Goal: Navigation & Orientation: Find specific page/section

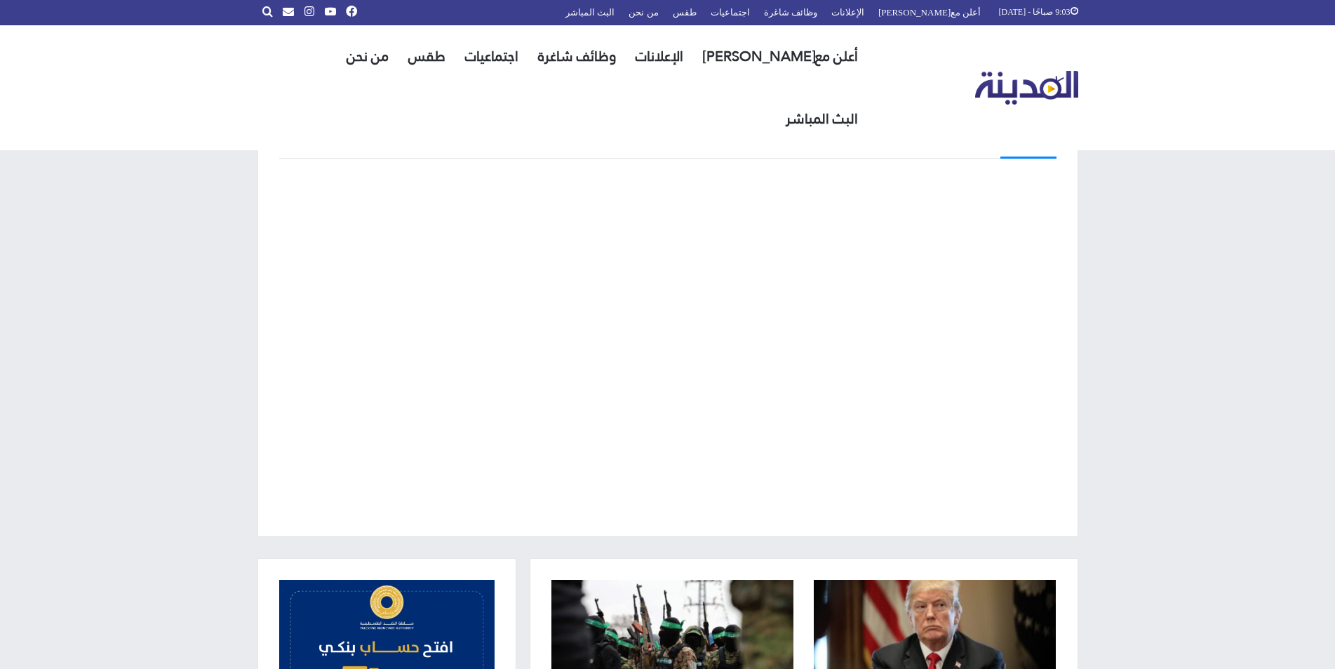
click at [1161, 437] on div "البث المباشر" at bounding box center [667, 323] width 1335 height 470
click at [175, 352] on div "البث المباشر" at bounding box center [667, 323] width 1335 height 470
click at [1197, 401] on div "البث المباشر" at bounding box center [667, 323] width 1335 height 470
click at [1215, 396] on div "البث المباشر" at bounding box center [667, 323] width 1335 height 470
click at [1243, 342] on div "البث المباشر" at bounding box center [667, 323] width 1335 height 470
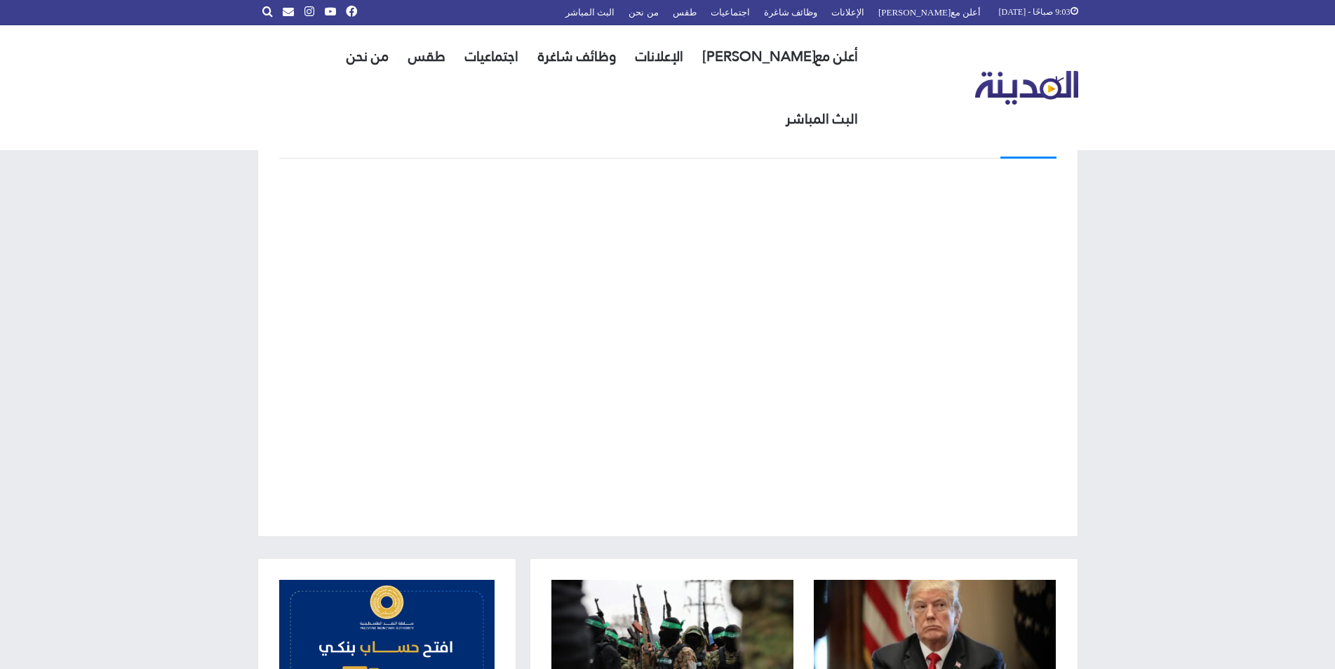
click at [1230, 506] on div "البث المباشر" at bounding box center [667, 323] width 1335 height 470
click at [1195, 369] on div "البث المباشر" at bounding box center [667, 323] width 1335 height 470
click at [1045, 341] on div at bounding box center [667, 344] width 777 height 342
click at [1243, 422] on div "البث المباشر" at bounding box center [667, 323] width 1335 height 470
click at [1247, 485] on div "البث المباشر" at bounding box center [667, 323] width 1335 height 470
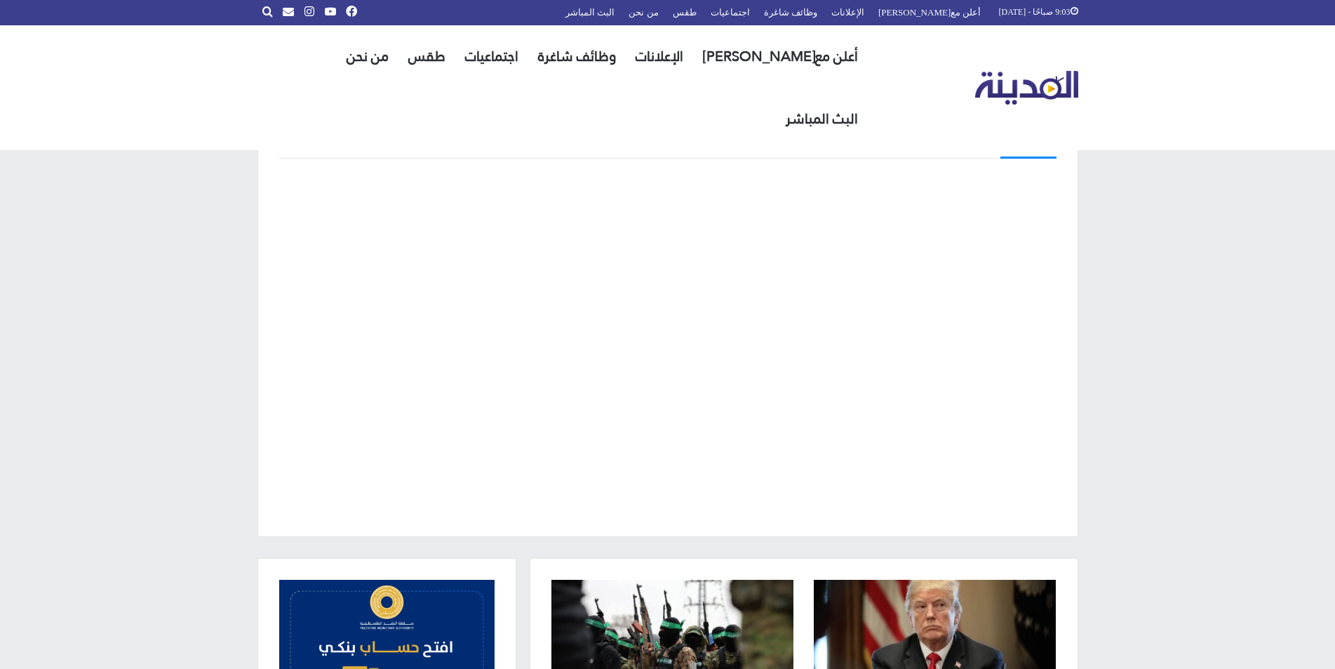
click at [365, 510] on div at bounding box center [667, 344] width 777 height 342
click at [1154, 398] on div "البث المباشر" at bounding box center [667, 323] width 1335 height 470
click at [147, 168] on div "البث المباشر" at bounding box center [667, 323] width 1335 height 470
click at [1249, 492] on div "البث المباشر" at bounding box center [667, 323] width 1335 height 470
click at [1188, 434] on div "البث المباشر" at bounding box center [667, 323] width 1335 height 470
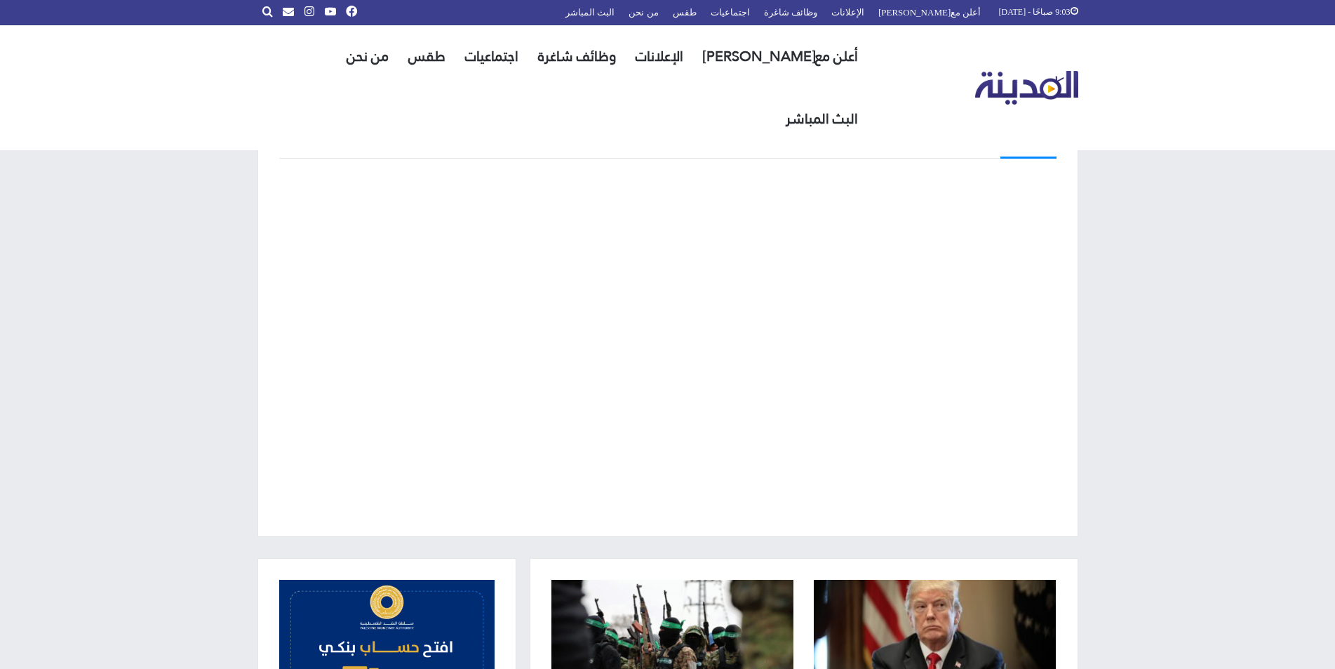
click at [1214, 341] on div "البث المباشر" at bounding box center [667, 323] width 1335 height 470
click at [1263, 481] on div "البث المباشر" at bounding box center [667, 323] width 1335 height 470
click at [1189, 368] on div "البث المباشر" at bounding box center [667, 323] width 1335 height 470
click at [1101, 405] on div "البث المباشر" at bounding box center [667, 323] width 1335 height 470
